Goal: Navigation & Orientation: Find specific page/section

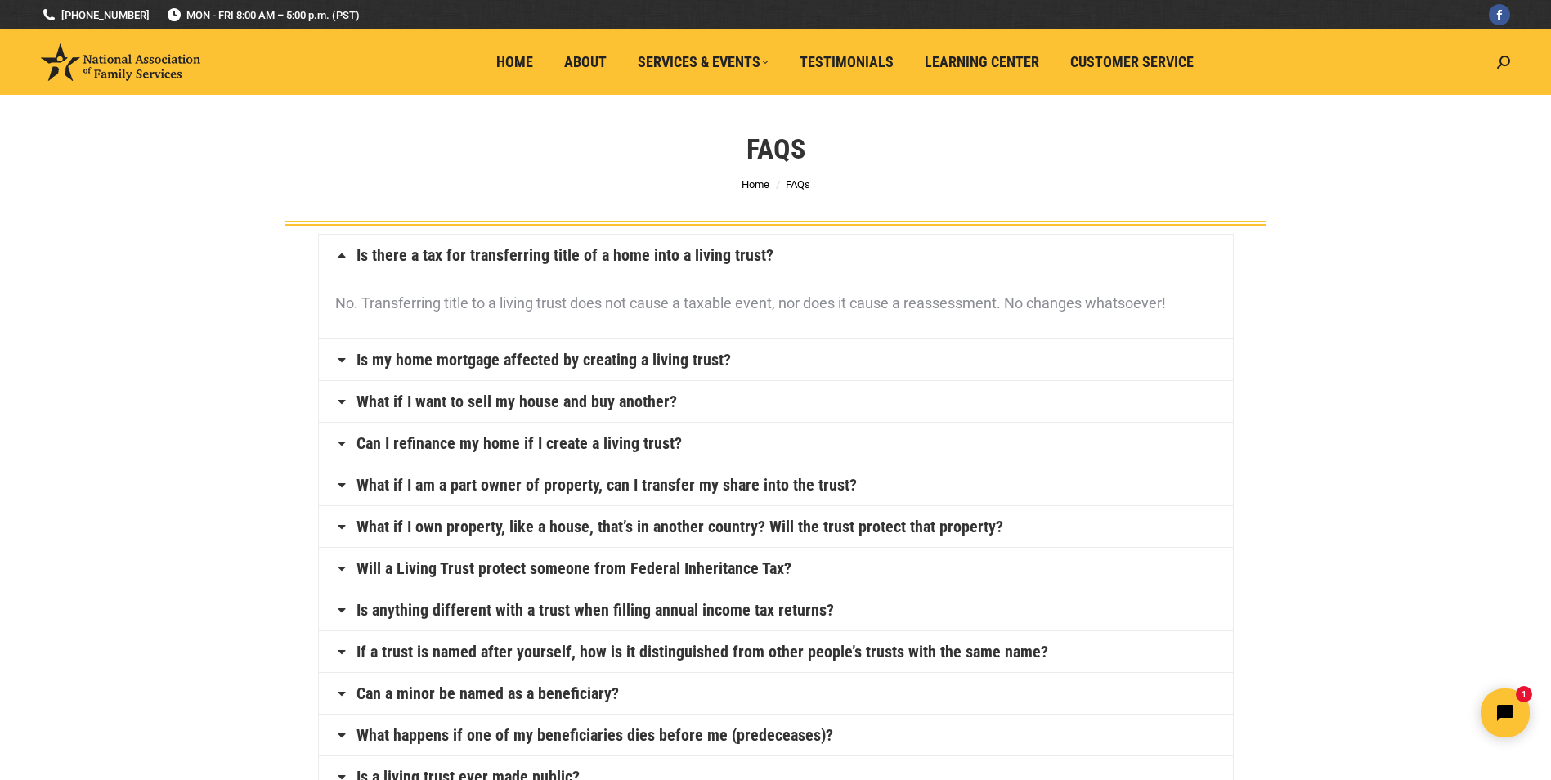
click at [339, 256] on icon at bounding box center [341, 255] width 13 height 13
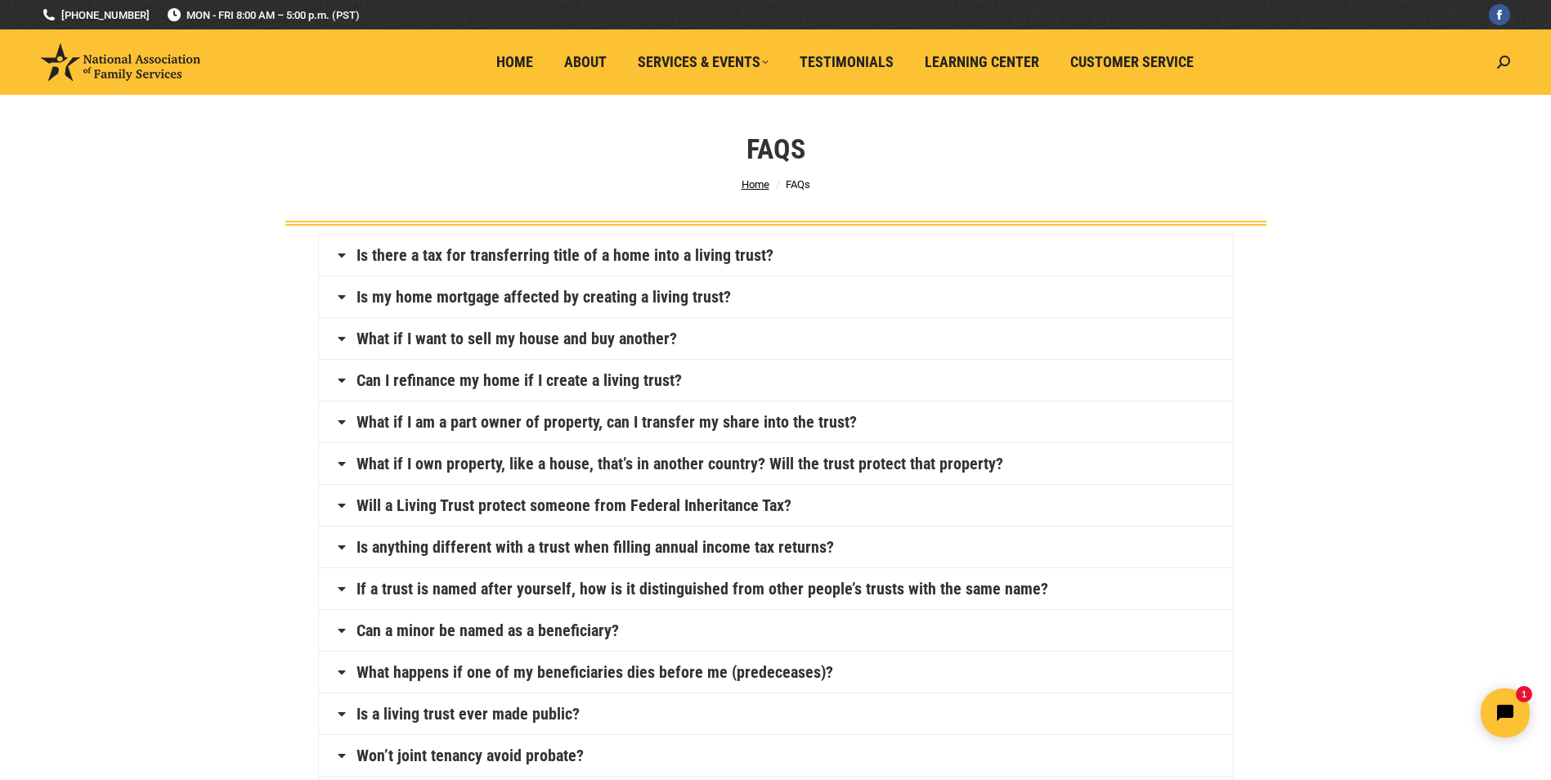
click at [754, 178] on span "Home" at bounding box center [756, 184] width 28 height 12
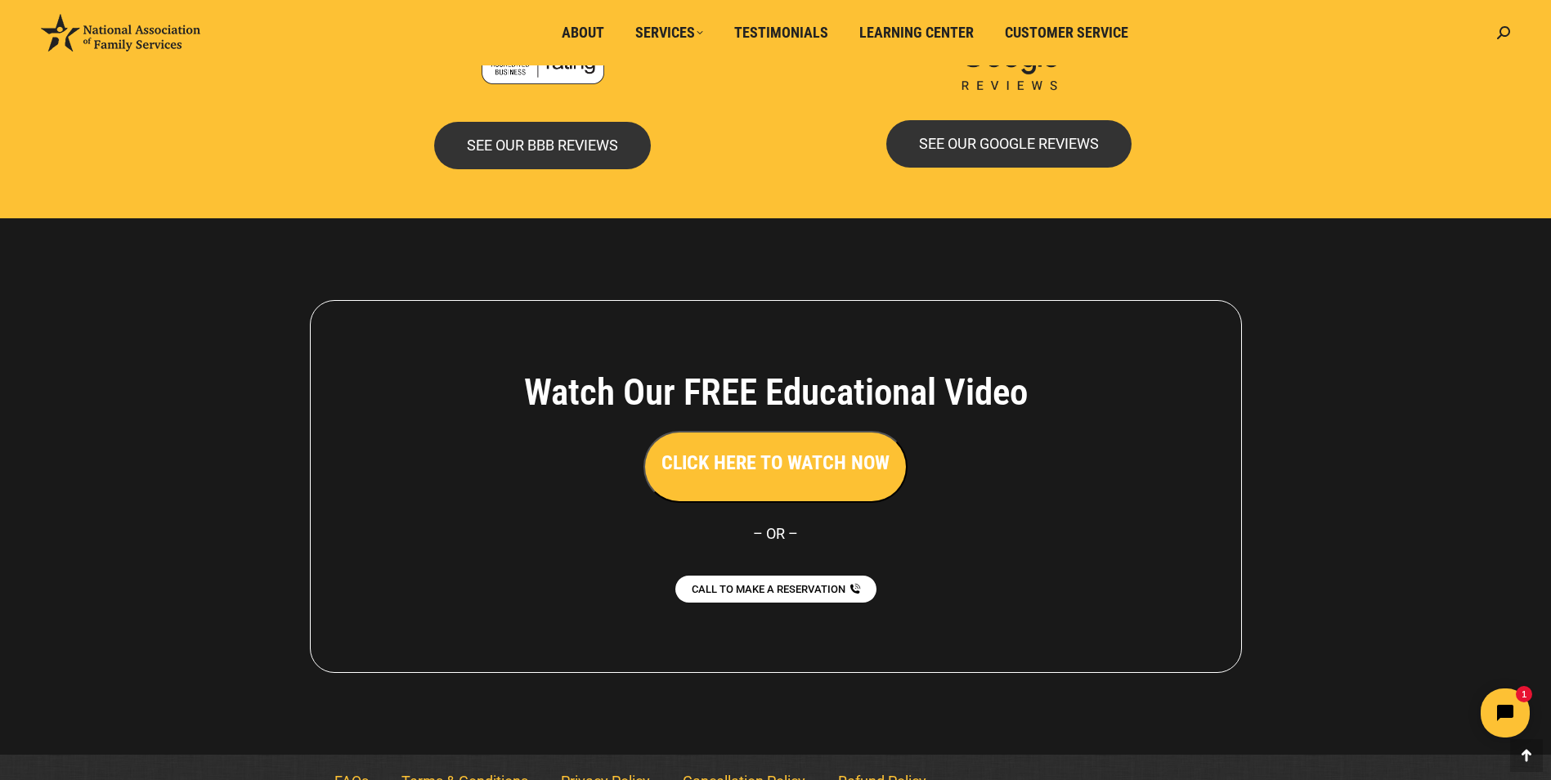
scroll to position [3515, 0]
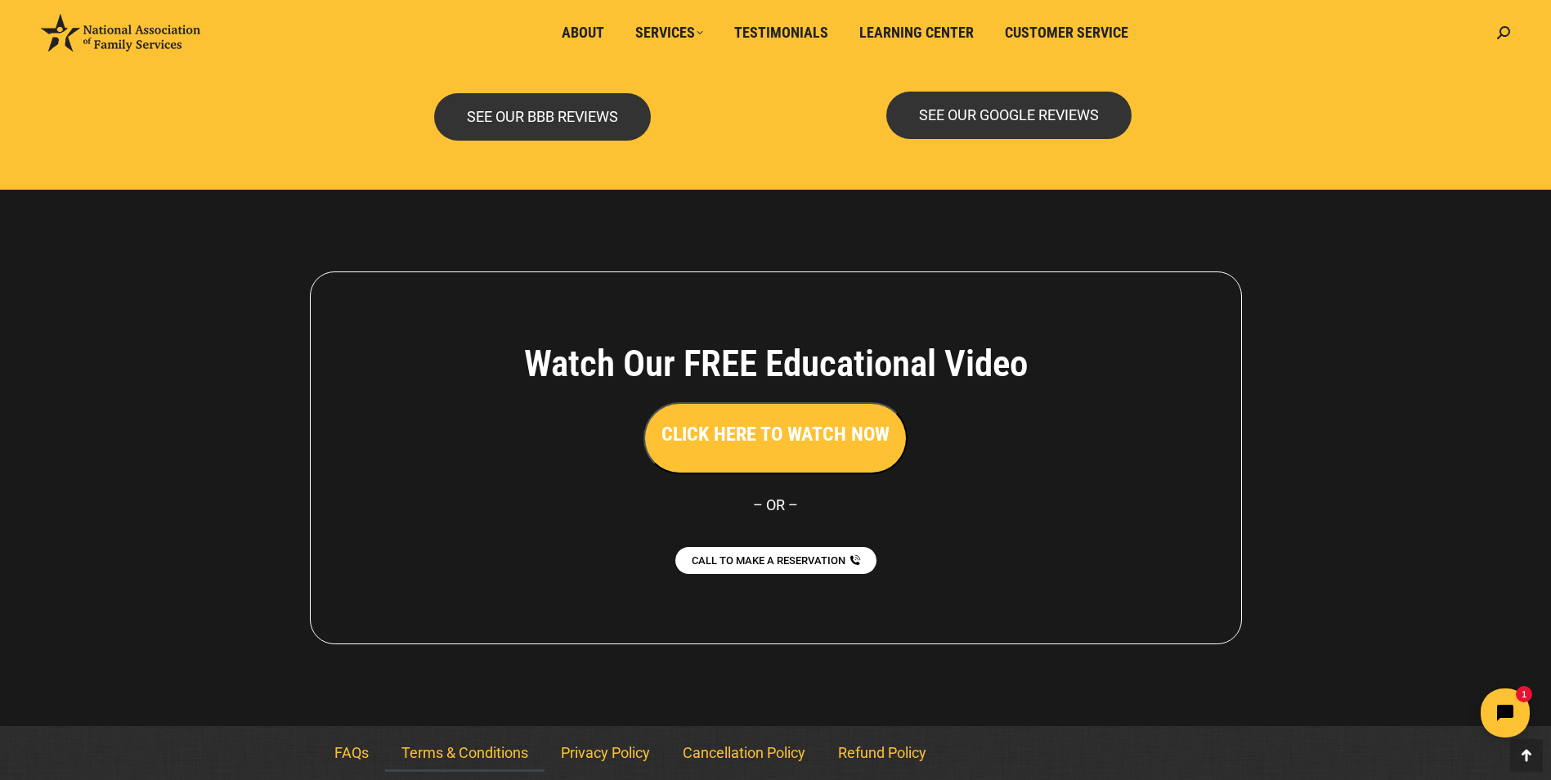
click at [451, 758] on link "Terms & Conditions" at bounding box center [464, 753] width 159 height 38
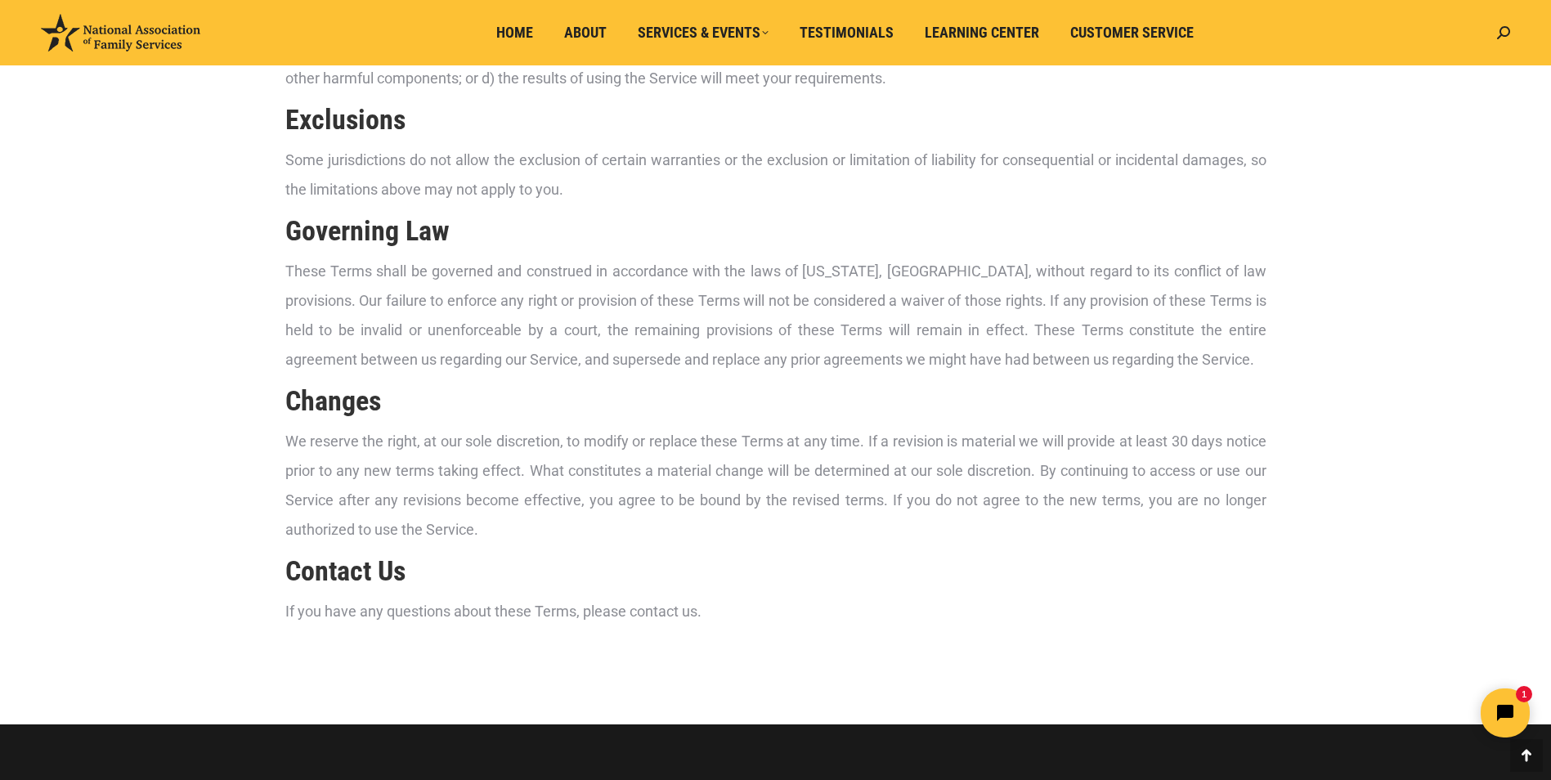
scroll to position [2535, 0]
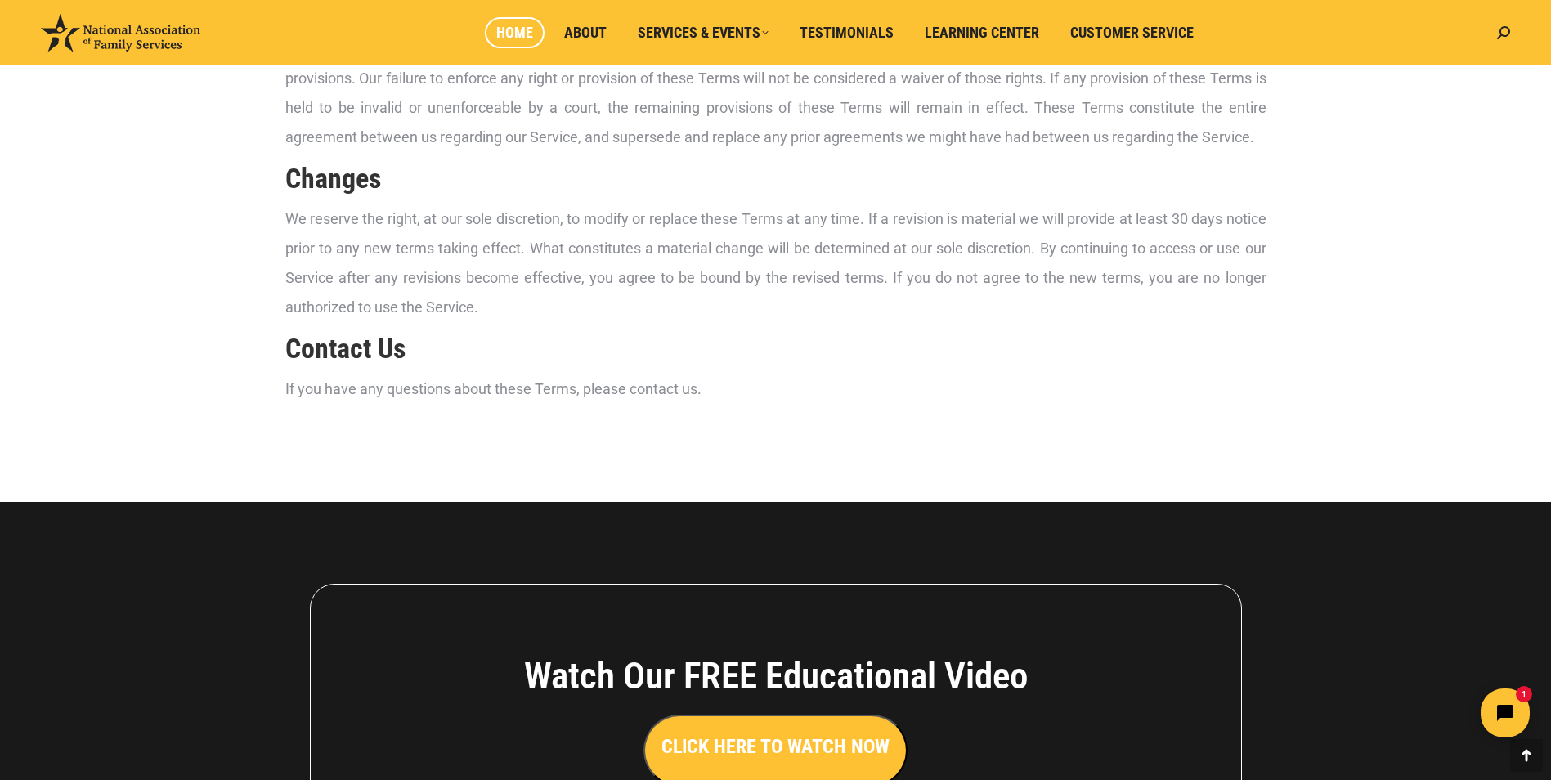
click at [512, 24] on span "Home" at bounding box center [514, 33] width 37 height 18
